Goal: Information Seeking & Learning: Obtain resource

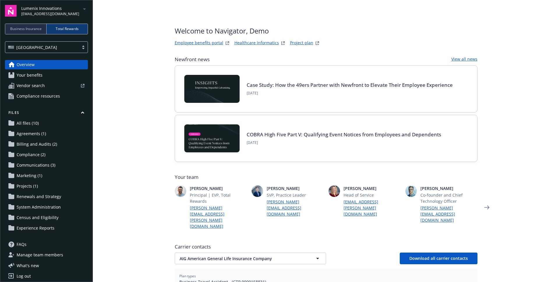
click at [38, 95] on span "Compliance resources" at bounding box center [38, 95] width 43 height 9
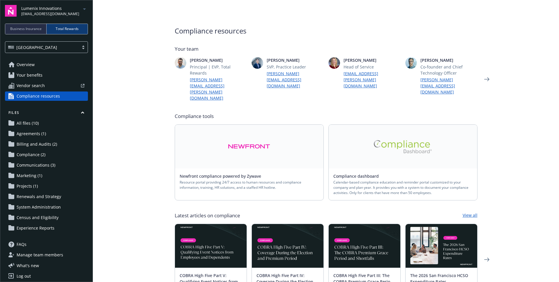
click at [137, 82] on main "Compliance resources Your team [PERSON_NAME] Principal | EVP, Total Rewards [PE…" at bounding box center [326, 141] width 466 height 282
